Goal: Task Accomplishment & Management: Manage account settings

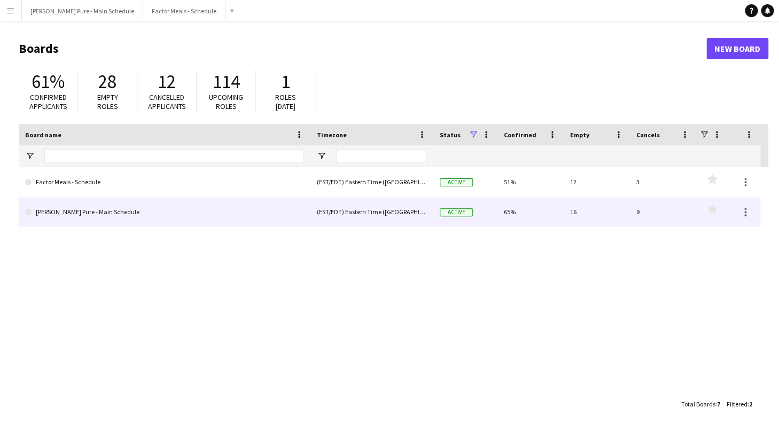
click at [107, 214] on link "[PERSON_NAME] Pure - Main Schedule" at bounding box center [164, 212] width 279 height 30
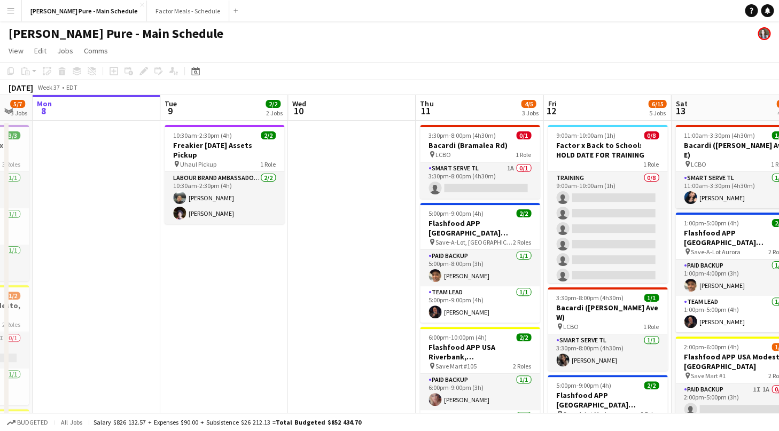
scroll to position [0, 466]
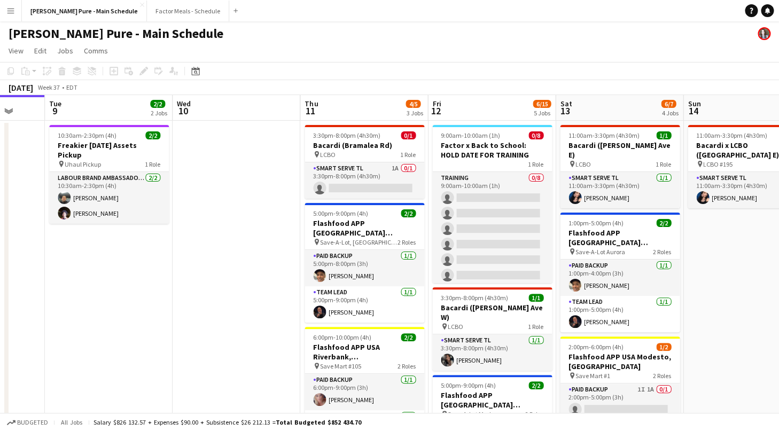
drag, startPoint x: 406, startPoint y: 317, endPoint x: 196, endPoint y: 300, distance: 211.1
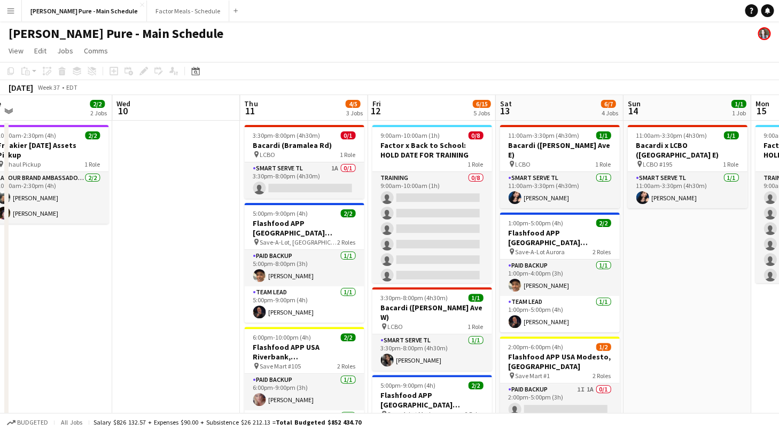
scroll to position [0, 527]
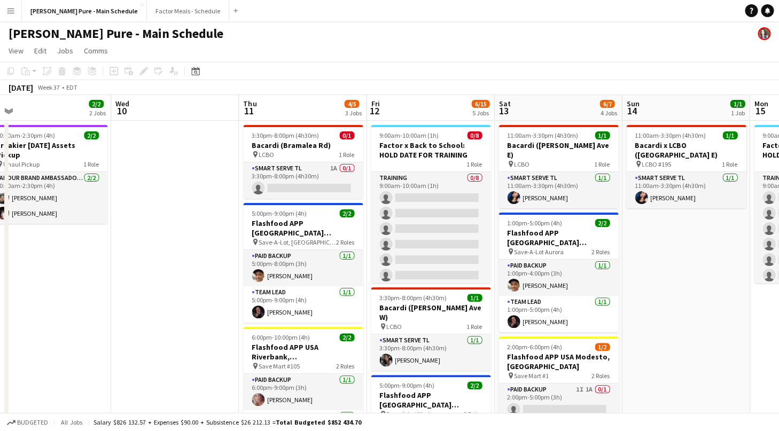
drag, startPoint x: 264, startPoint y: 228, endPoint x: 203, endPoint y: 228, distance: 61.4
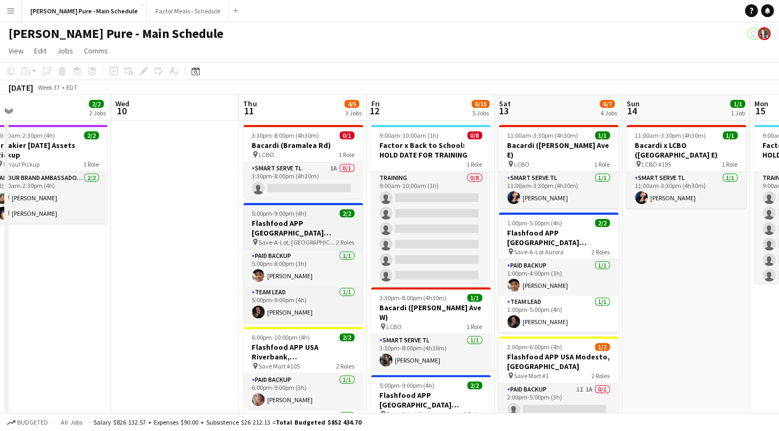
click at [279, 222] on h3 "Flashfood APP [GEOGRAPHIC_DATA] [GEOGRAPHIC_DATA], [GEOGRAPHIC_DATA]" at bounding box center [303, 227] width 120 height 19
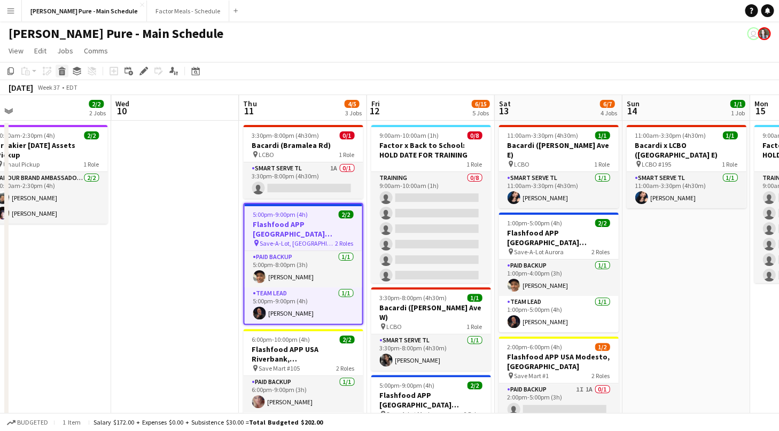
click at [63, 71] on icon at bounding box center [62, 72] width 6 height 5
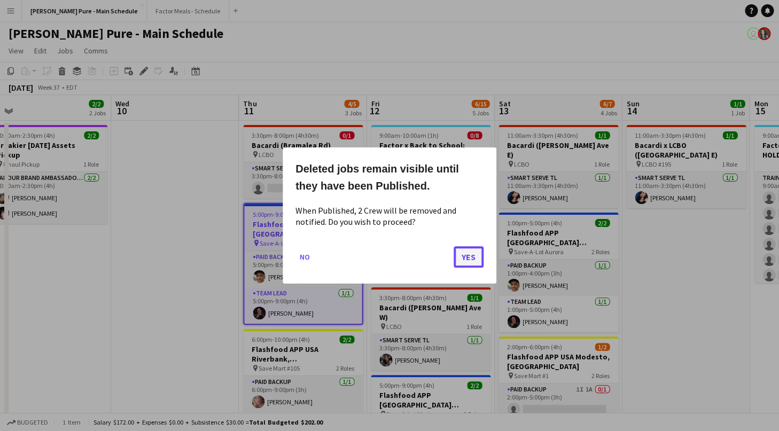
click at [471, 256] on button "Yes" at bounding box center [469, 256] width 30 height 21
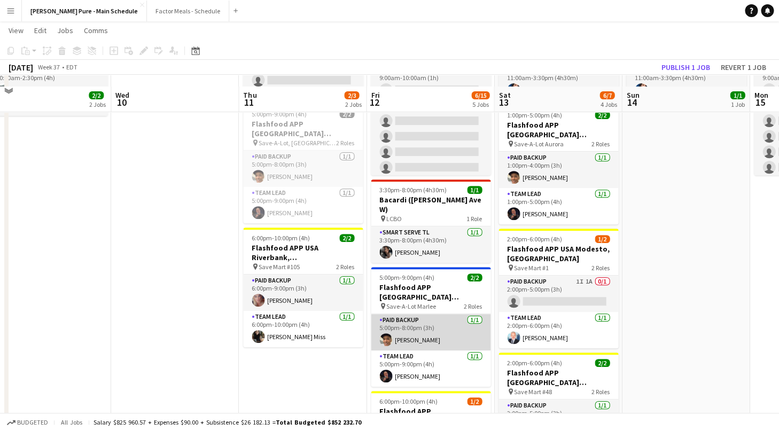
scroll to position [119, 0]
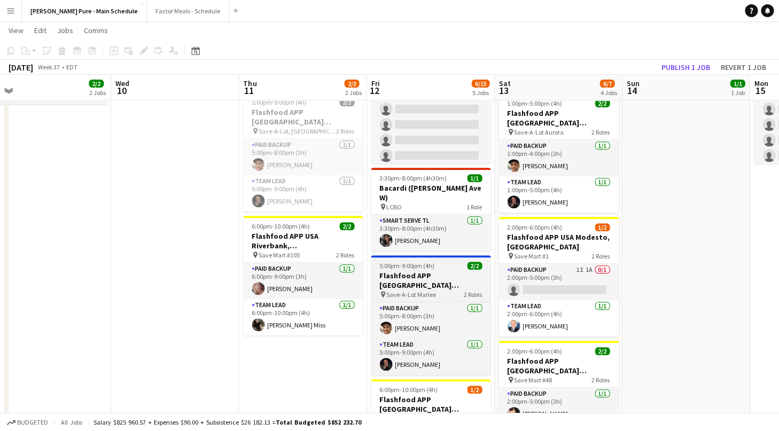
click at [420, 262] on span "5:00pm-9:00pm (4h)" at bounding box center [406, 266] width 55 height 8
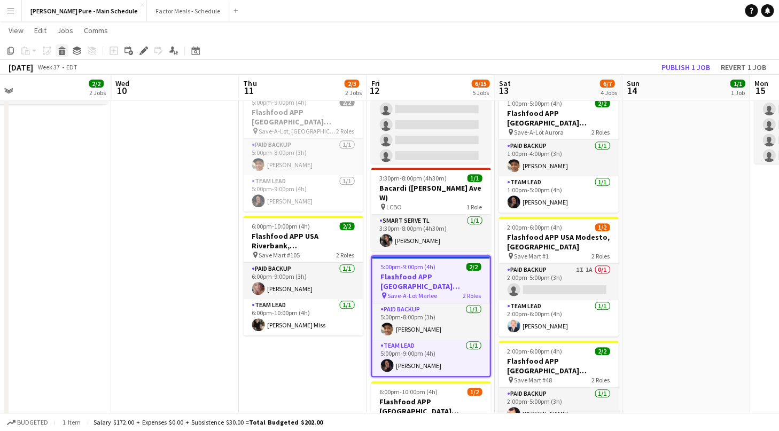
click at [64, 50] on icon at bounding box center [62, 52] width 6 height 5
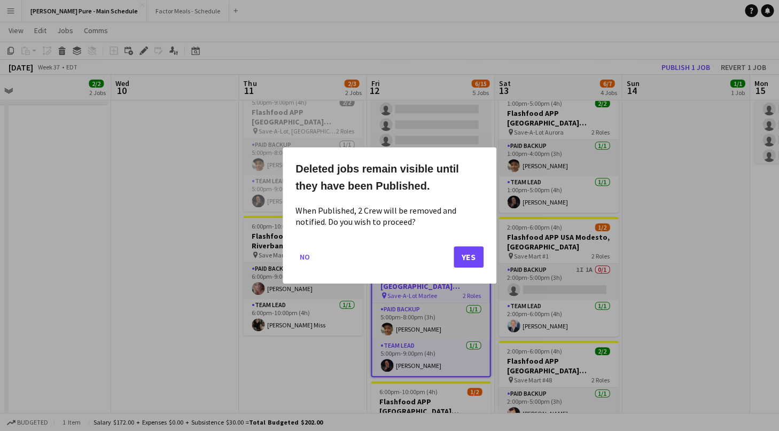
click at [486, 258] on div "Deleted jobs remain visible until they have been Published. When Published, 2 C…" at bounding box center [390, 215] width 214 height 136
click at [466, 260] on button "Yes" at bounding box center [469, 256] width 30 height 21
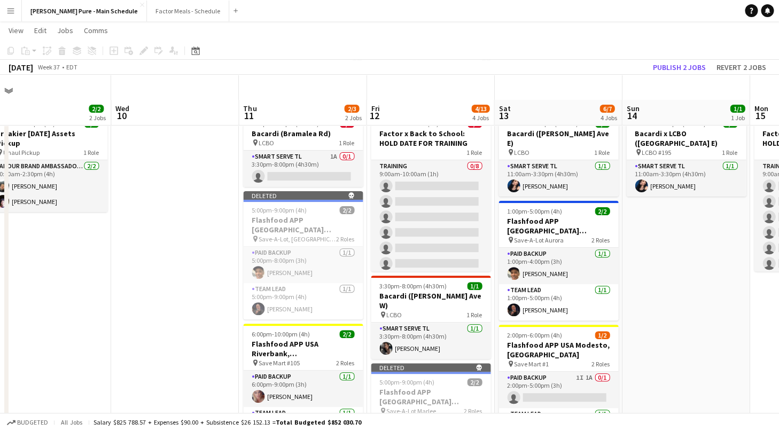
scroll to position [0, 0]
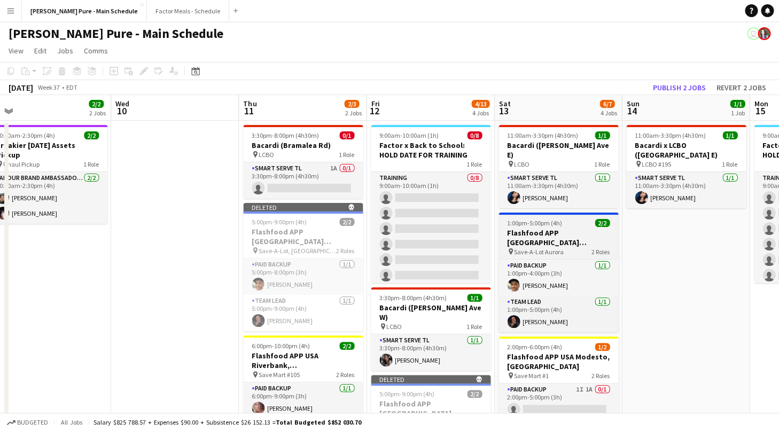
click at [563, 228] on h3 "Flashfood APP [GEOGRAPHIC_DATA] [GEOGRAPHIC_DATA], [GEOGRAPHIC_DATA]" at bounding box center [558, 237] width 120 height 19
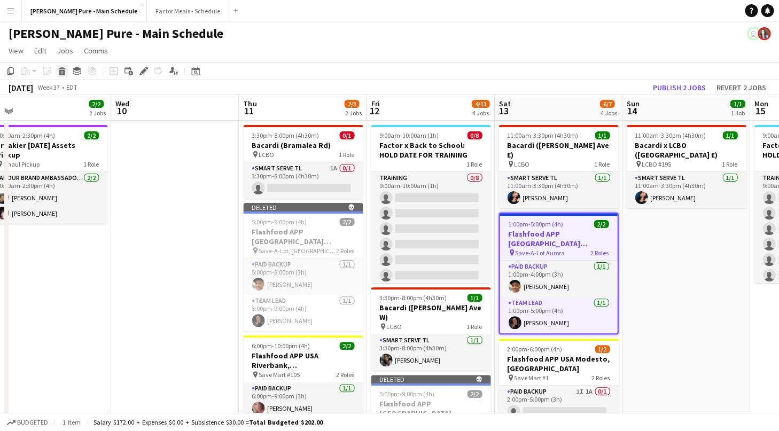
click at [61, 71] on icon at bounding box center [62, 72] width 6 height 5
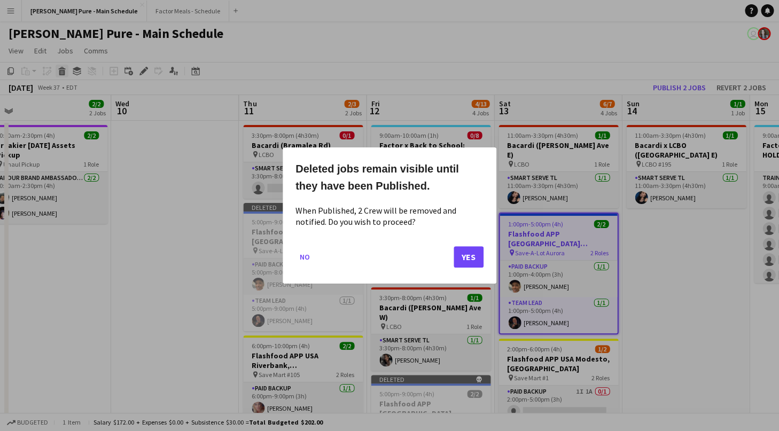
scroll to position [0, 527]
click at [477, 262] on button "Yes" at bounding box center [469, 256] width 30 height 21
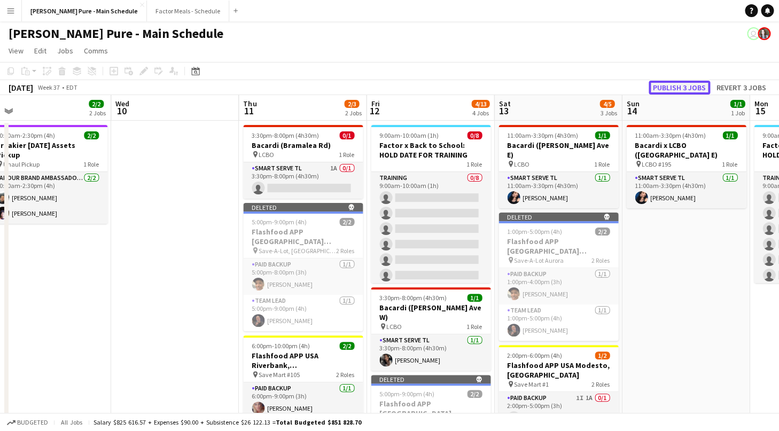
click at [682, 92] on button "Publish 3 jobs" at bounding box center [679, 88] width 61 height 14
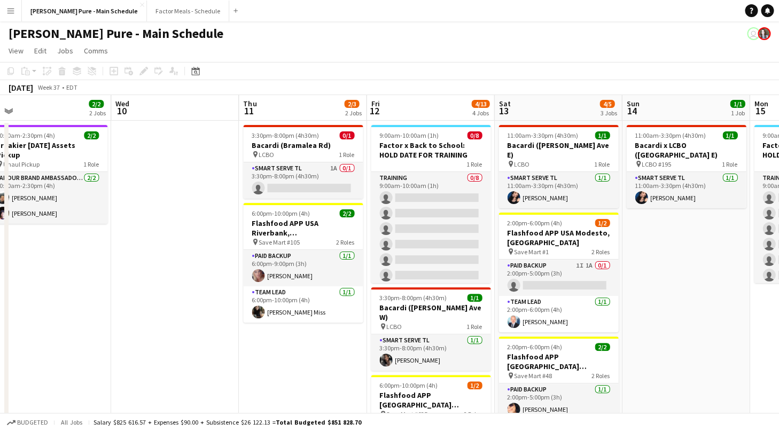
click at [16, 6] on button "Menu" at bounding box center [10, 10] width 21 height 21
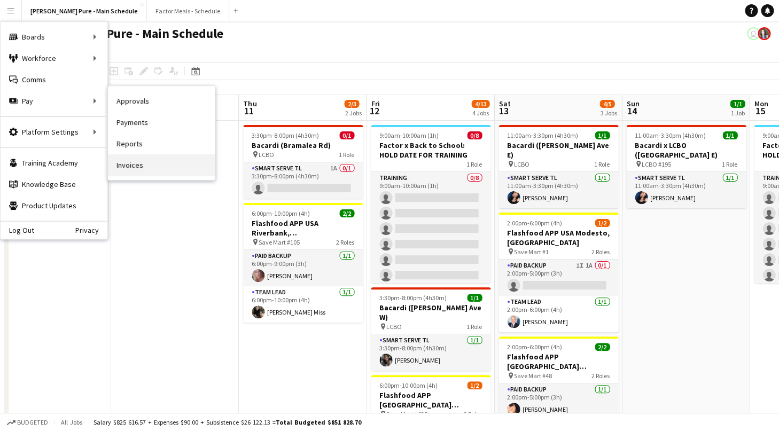
click at [152, 160] on link "Invoices" at bounding box center [161, 164] width 107 height 21
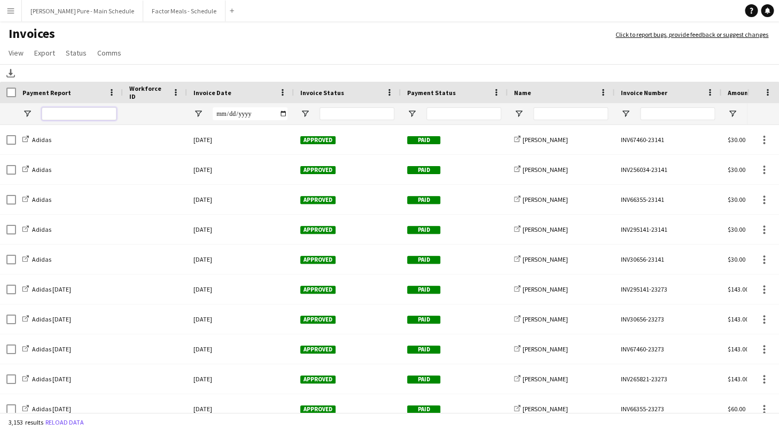
click at [69, 110] on input "Payment Report Filter Input" at bounding box center [79, 113] width 75 height 13
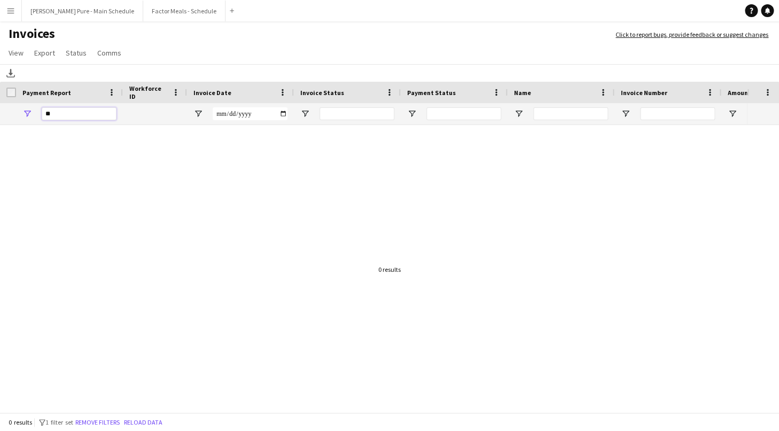
type input "*"
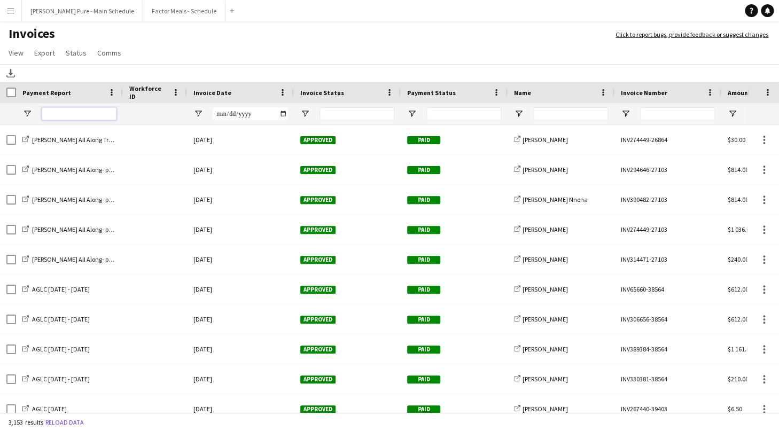
click at [68, 111] on input "Payment Report Filter Input" at bounding box center [79, 113] width 75 height 13
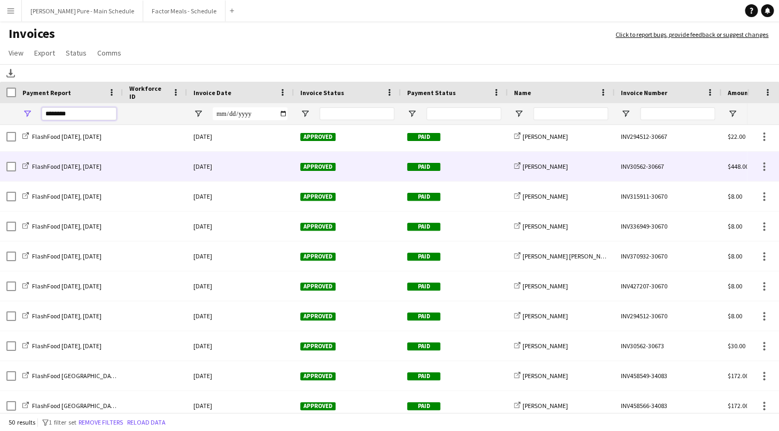
scroll to position [1129, 0]
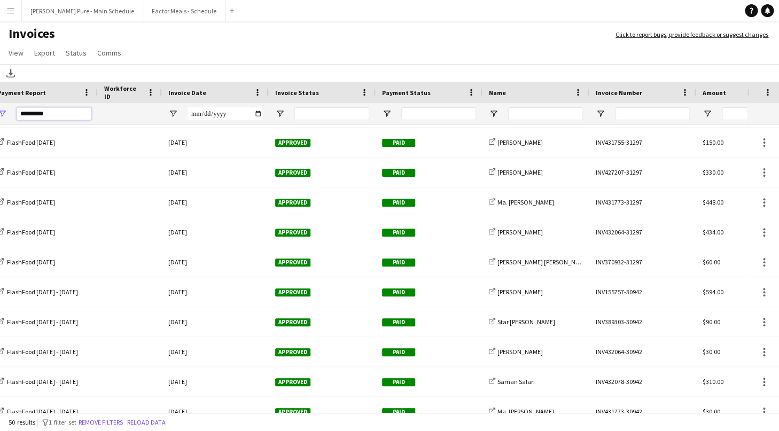
drag, startPoint x: 31, startPoint y: 113, endPoint x: 37, endPoint y: 118, distance: 7.3
click at [32, 113] on input "*********" at bounding box center [54, 113] width 75 height 13
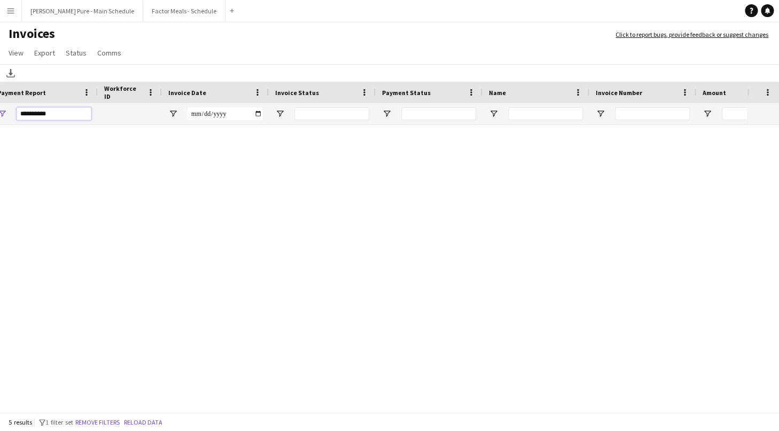
type input "**********"
click at [12, 13] on app-icon "Menu" at bounding box center [10, 10] width 9 height 9
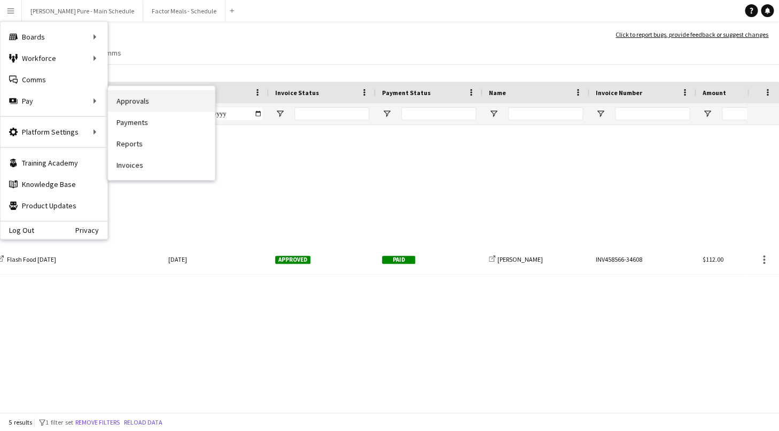
click at [129, 105] on link "Approvals" at bounding box center [161, 100] width 107 height 21
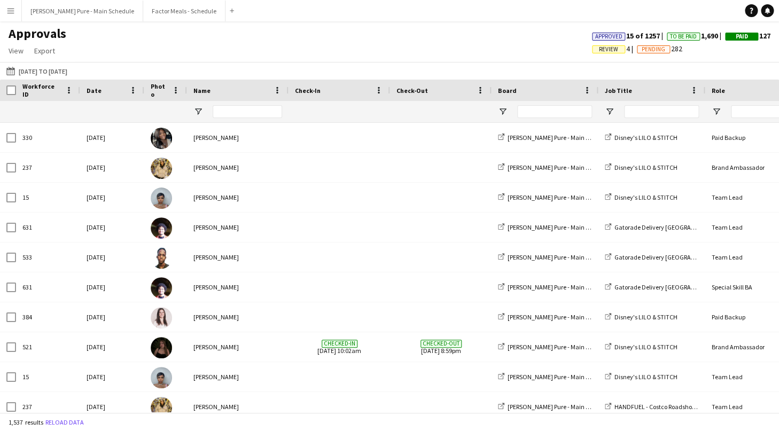
type input "*******"
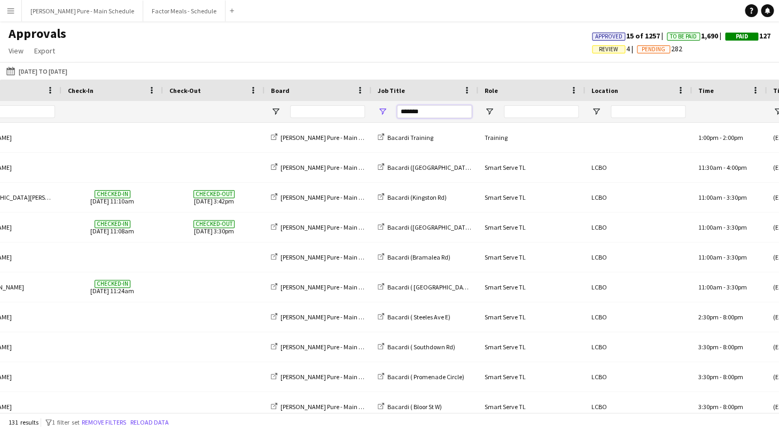
drag, startPoint x: 432, startPoint y: 108, endPoint x: 335, endPoint y: 107, distance: 96.7
click at [397, 107] on input "*******" at bounding box center [434, 111] width 75 height 13
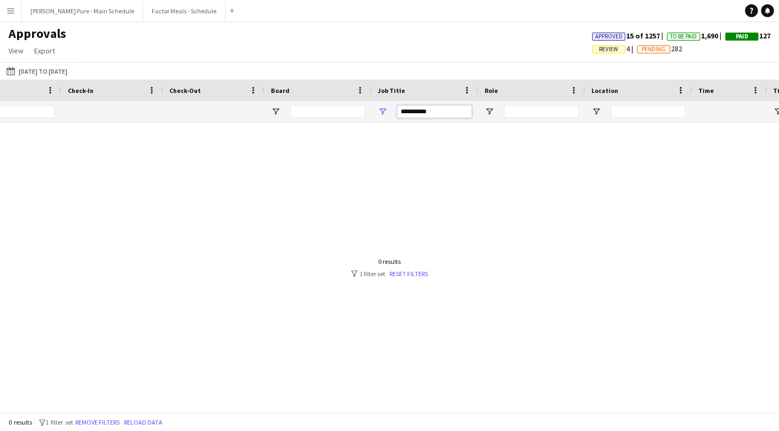
click at [414, 115] on input "**********" at bounding box center [434, 111] width 75 height 13
type input "*********"
